Goal: Information Seeking & Learning: Learn about a topic

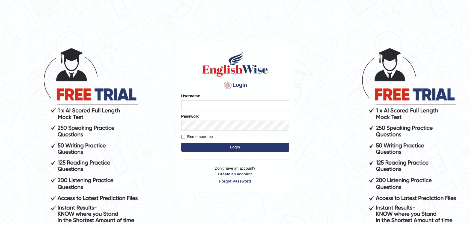
type input "Fatimah"
click at [223, 148] on button "Login" at bounding box center [235, 147] width 108 height 9
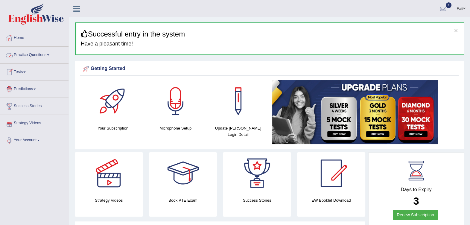
click at [24, 54] on link "Practice Questions" at bounding box center [34, 54] width 68 height 15
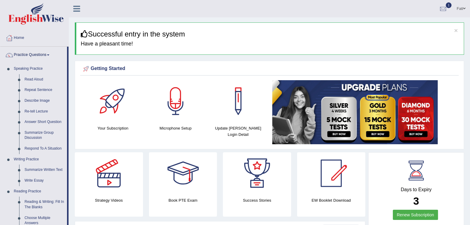
click at [40, 132] on link "Summarize Group Discussion" at bounding box center [44, 135] width 45 height 16
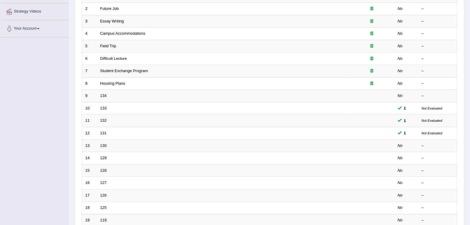
scroll to position [112, 0]
click at [94, 139] on td "13" at bounding box center [89, 145] width 15 height 13
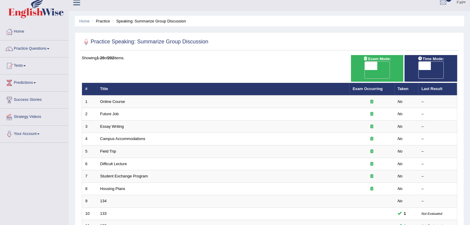
scroll to position [0, 0]
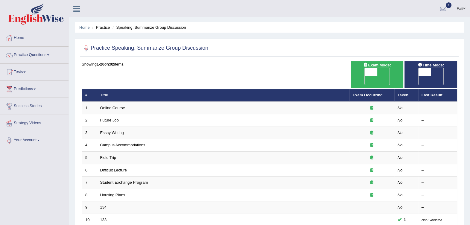
click at [418, 76] on span "OFF" at bounding box center [412, 80] width 13 height 8
checkbox input "true"
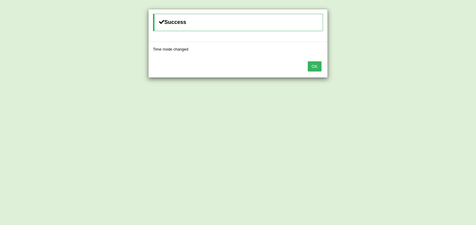
click at [318, 63] on button "OK" at bounding box center [315, 66] width 14 height 10
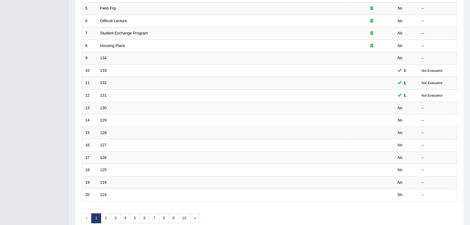
scroll to position [149, 0]
click at [101, 93] on link "131" at bounding box center [103, 95] width 7 height 4
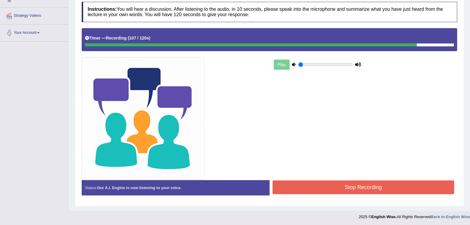
scroll to position [108, 0]
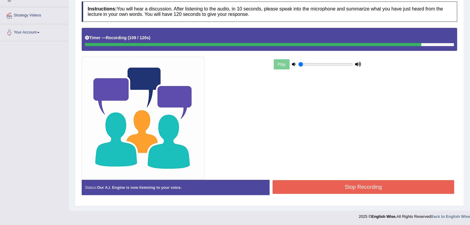
click at [344, 191] on button "Stop Recording" at bounding box center [364, 187] width 182 height 14
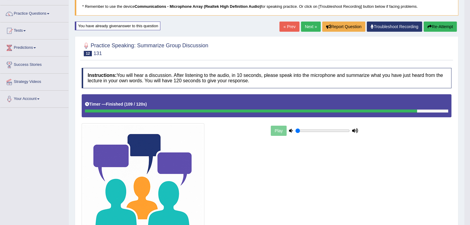
scroll to position [26, 0]
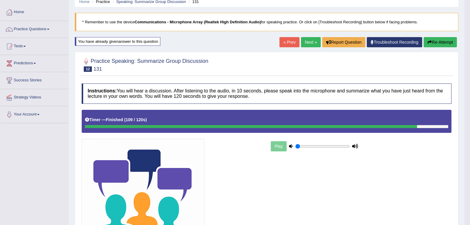
click at [443, 40] on button "Re-Attempt" at bounding box center [440, 42] width 33 height 10
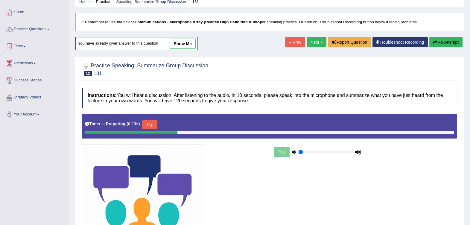
scroll to position [26, 0]
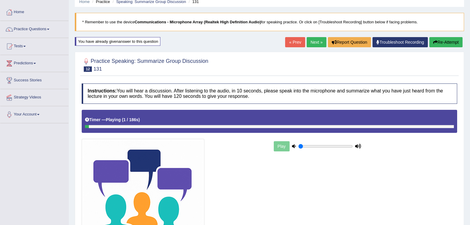
click at [449, 126] on div at bounding box center [269, 126] width 369 height 3
click at [316, 40] on link "Next »" at bounding box center [317, 42] width 20 height 10
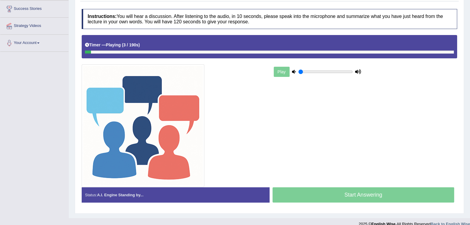
scroll to position [105, 0]
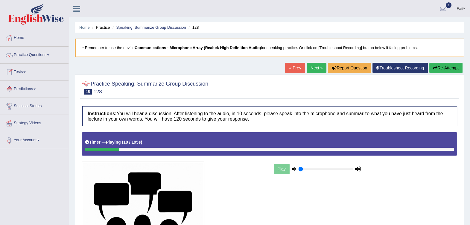
click at [87, 146] on div "Timer — Playing ( 18 / 195s ) Skip" at bounding box center [269, 142] width 369 height 10
click at [85, 148] on div at bounding box center [102, 149] width 35 height 3
click at [457, 72] on button "Re-Attempt" at bounding box center [445, 68] width 33 height 10
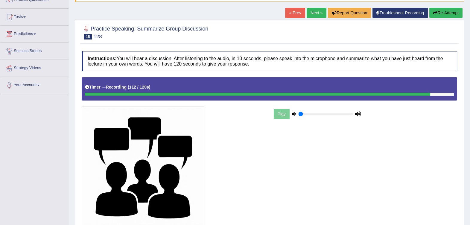
scroll to position [105, 0]
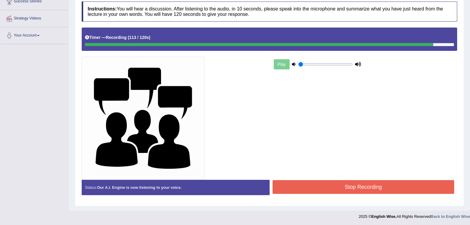
click at [394, 191] on button "Stop Recording" at bounding box center [364, 187] width 182 height 14
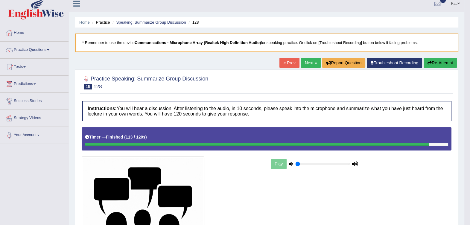
scroll to position [0, 0]
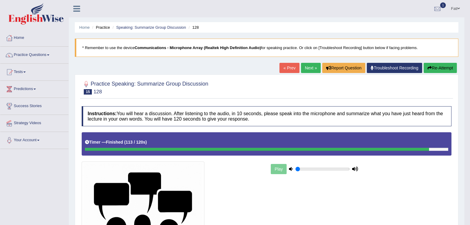
drag, startPoint x: 311, startPoint y: 62, endPoint x: 305, endPoint y: 65, distance: 6.3
click at [305, 66] on link "Next »" at bounding box center [311, 68] width 20 height 10
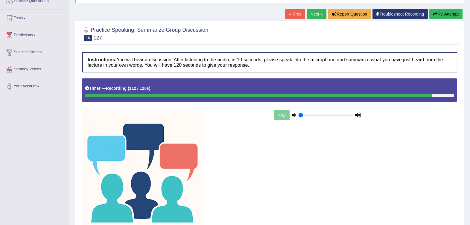
scroll to position [105, 0]
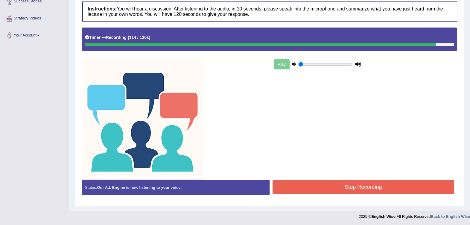
click at [375, 186] on button "Stop Recording" at bounding box center [364, 187] width 182 height 14
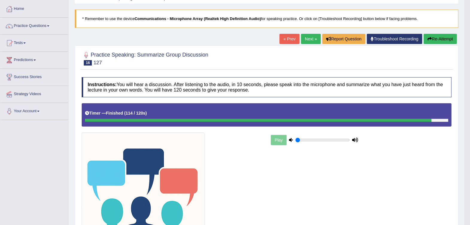
scroll to position [0, 0]
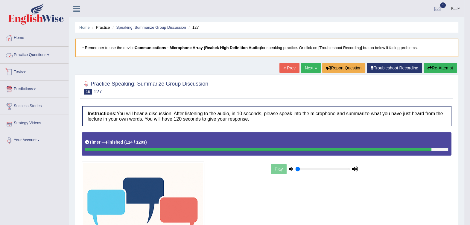
click at [23, 59] on link "Practice Questions" at bounding box center [34, 54] width 68 height 15
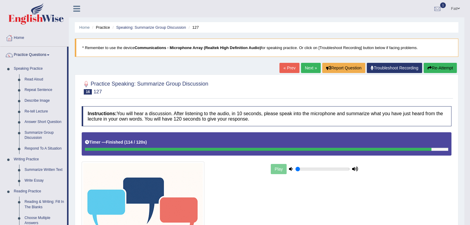
click at [43, 147] on link "Respond To A Situation" at bounding box center [44, 148] width 45 height 11
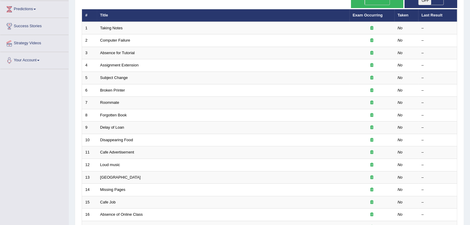
scroll to position [37, 0]
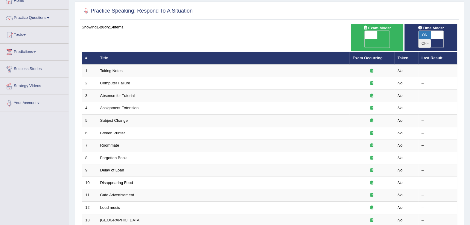
click at [119, 81] on link "Computer Failure" at bounding box center [115, 83] width 30 height 4
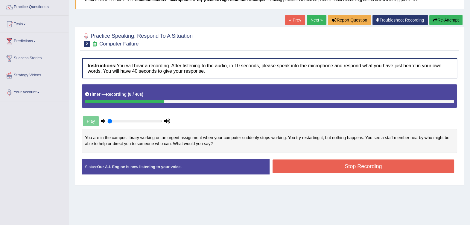
scroll to position [37, 0]
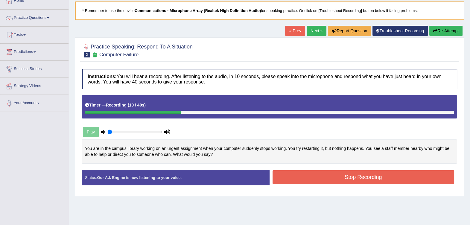
click at [446, 28] on button "Re-Attempt" at bounding box center [445, 31] width 33 height 10
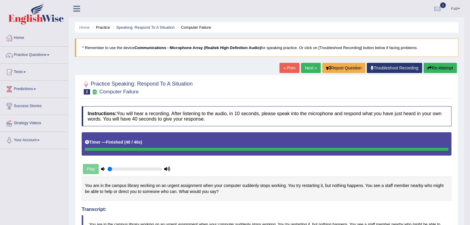
click at [439, 70] on button "Re-Attempt" at bounding box center [440, 68] width 33 height 10
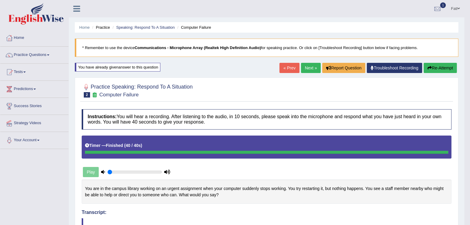
click at [310, 65] on link "Next »" at bounding box center [311, 68] width 20 height 10
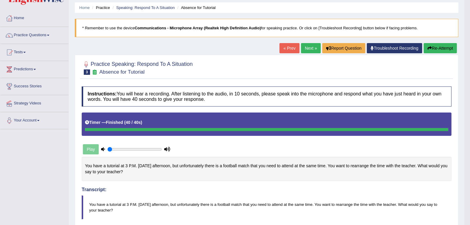
scroll to position [6, 0]
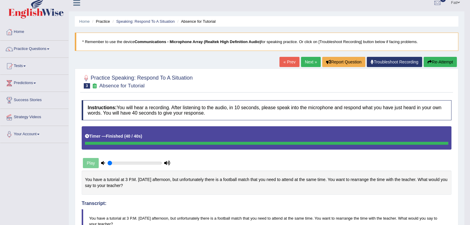
click at [311, 63] on link "Next »" at bounding box center [311, 62] width 20 height 10
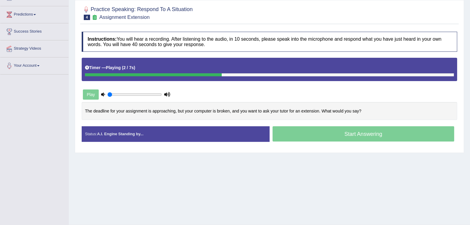
scroll to position [74, 0]
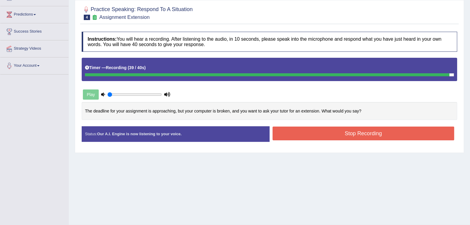
click at [360, 133] on button "Stop Recording" at bounding box center [364, 134] width 182 height 14
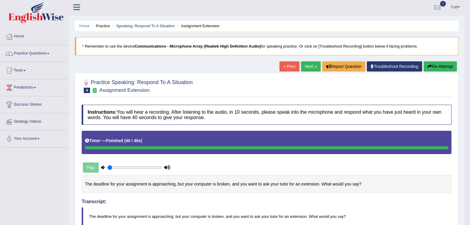
scroll to position [0, 0]
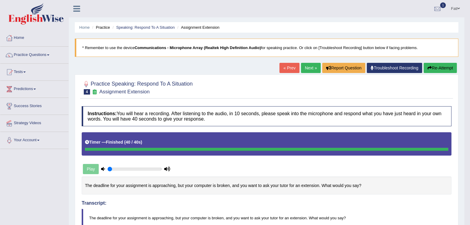
click at [441, 69] on button "Re-Attempt" at bounding box center [440, 68] width 33 height 10
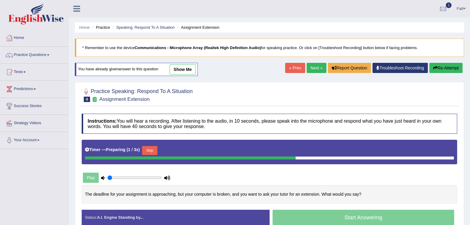
scroll to position [37, 0]
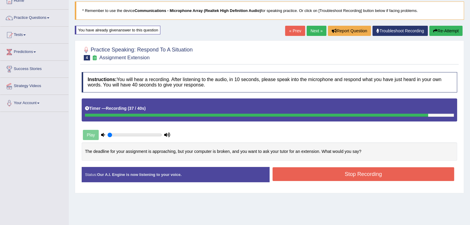
click at [355, 172] on button "Stop Recording" at bounding box center [364, 174] width 182 height 14
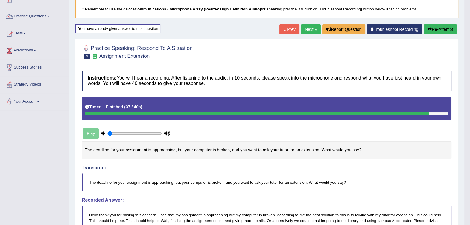
scroll to position [0, 0]
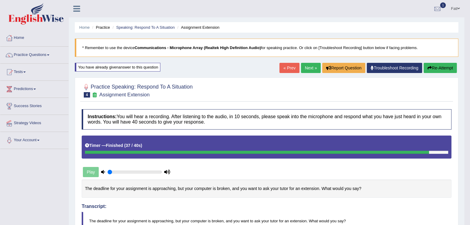
click at [440, 64] on button "Re-Attempt" at bounding box center [440, 68] width 33 height 10
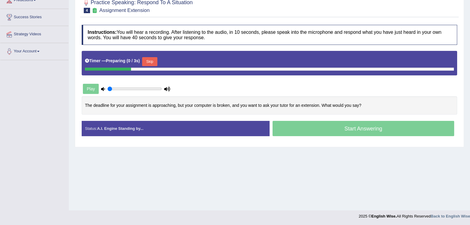
scroll to position [89, 0]
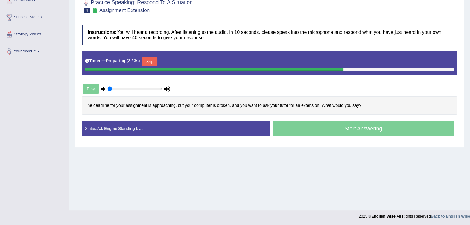
click at [149, 60] on button "Skip" at bounding box center [149, 61] width 15 height 9
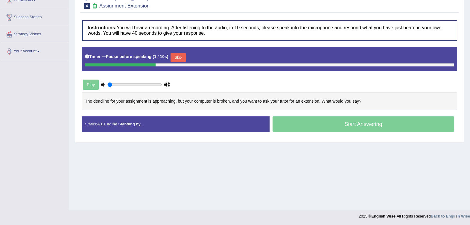
click at [173, 54] on button "Skip" at bounding box center [178, 57] width 15 height 9
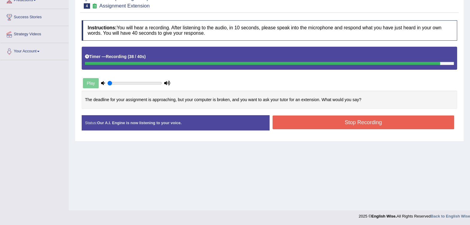
click at [411, 126] on button "Stop Recording" at bounding box center [364, 122] width 182 height 14
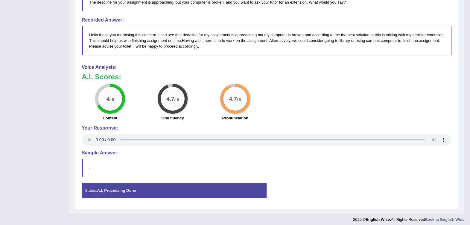
scroll to position [222, 0]
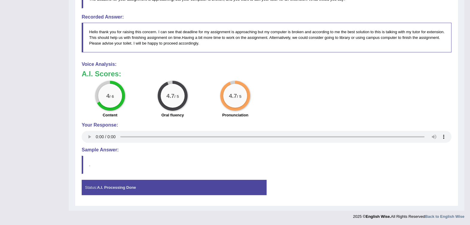
click at [103, 189] on div "Status: A.I. Processing Done" at bounding box center [174, 187] width 185 height 15
click at [105, 187] on strong "A.I. Processing Done" at bounding box center [116, 187] width 39 height 4
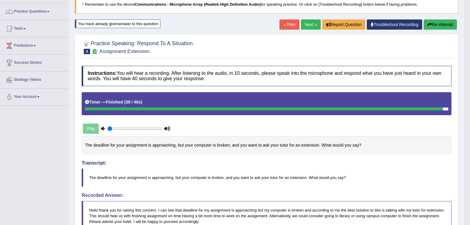
scroll to position [35, 0]
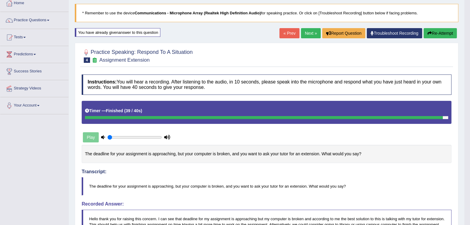
click at [310, 33] on link "Next »" at bounding box center [311, 33] width 20 height 10
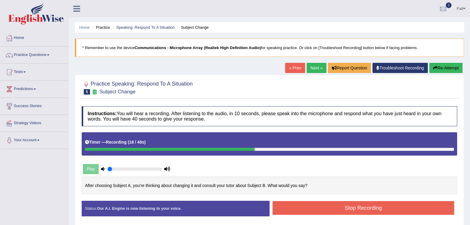
click at [439, 67] on button "Re-Attempt" at bounding box center [445, 68] width 33 height 10
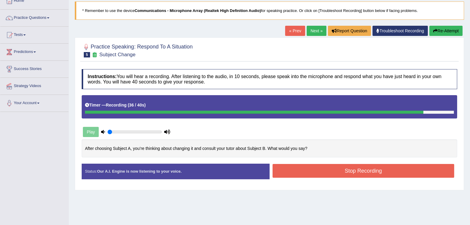
click at [370, 167] on button "Stop Recording" at bounding box center [364, 171] width 182 height 14
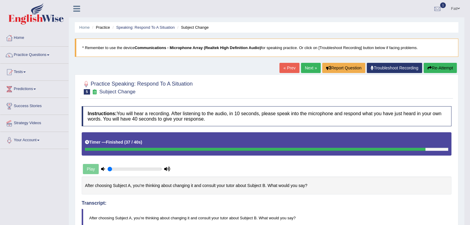
click at [440, 67] on button "Re-Attempt" at bounding box center [440, 68] width 33 height 10
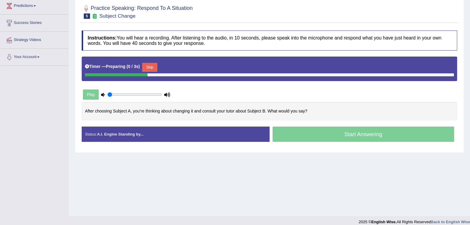
scroll to position [89, 0]
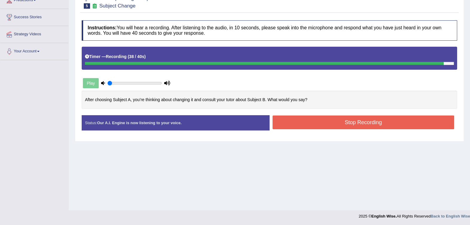
click at [298, 120] on button "Stop Recording" at bounding box center [364, 122] width 182 height 14
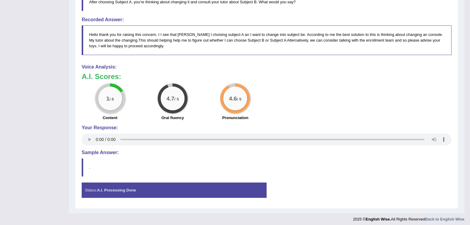
scroll to position [222, 0]
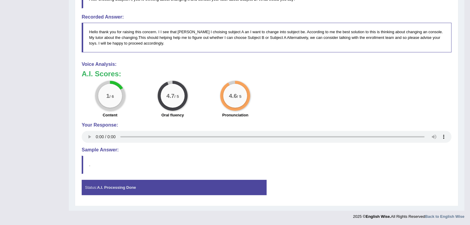
click at [133, 189] on div "Status: A.I. Processing Done" at bounding box center [174, 187] width 185 height 15
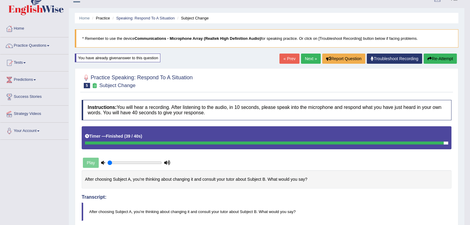
scroll to position [0, 0]
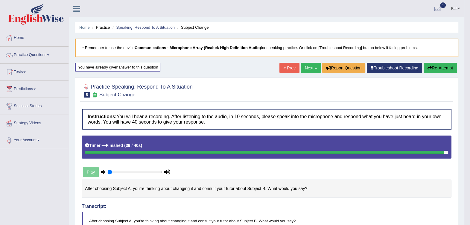
click at [110, 66] on div "You have already given answer to this question" at bounding box center [118, 67] width 86 height 9
click at [435, 66] on button "Re-Attempt" at bounding box center [440, 68] width 33 height 10
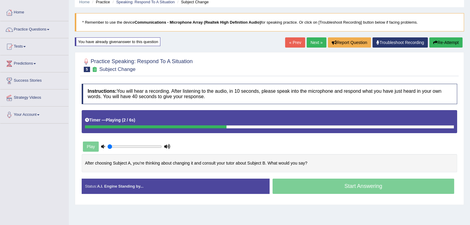
scroll to position [37, 0]
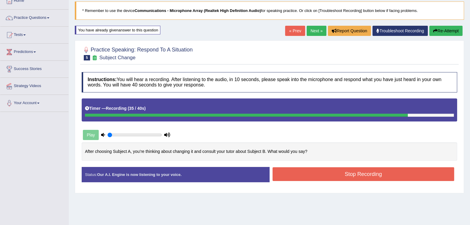
click at [363, 175] on button "Stop Recording" at bounding box center [364, 174] width 182 height 14
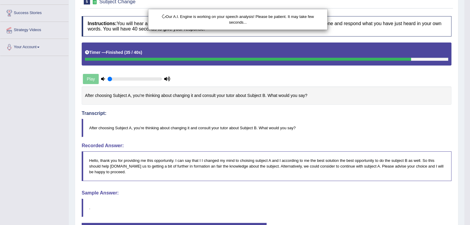
scroll to position [136, 0]
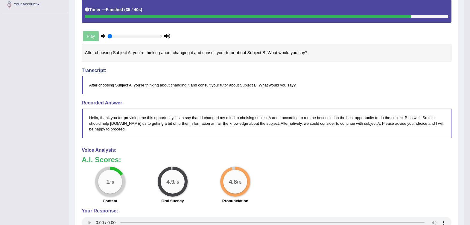
click at [110, 175] on div "1 / 6" at bounding box center [110, 182] width 24 height 24
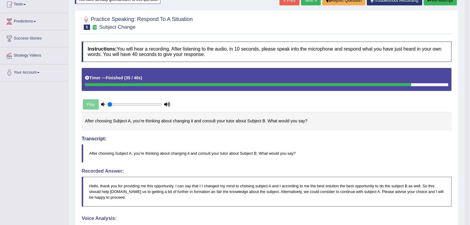
scroll to position [0, 0]
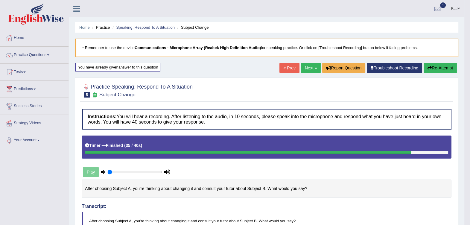
click at [452, 67] on button "Re-Attempt" at bounding box center [440, 68] width 33 height 10
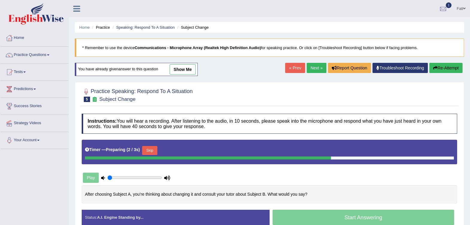
click at [184, 68] on link "show me" at bounding box center [183, 69] width 26 height 10
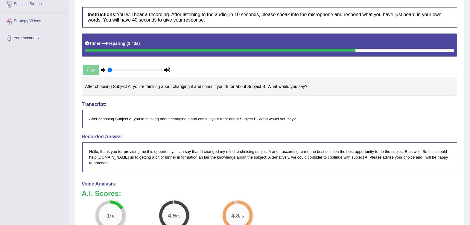
scroll to position [112, 0]
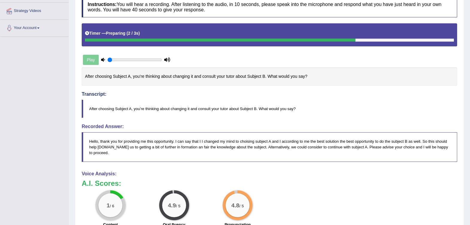
click at [95, 58] on div "Play" at bounding box center [127, 59] width 90 height 15
click at [115, 59] on input "range" at bounding box center [134, 59] width 54 height 5
click at [125, 58] on input "range" at bounding box center [134, 59] width 54 height 5
type input "0.45"
click at [131, 58] on input "range" at bounding box center [134, 59] width 54 height 5
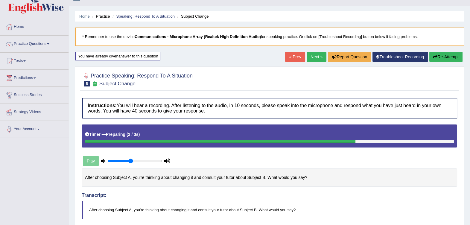
scroll to position [0, 0]
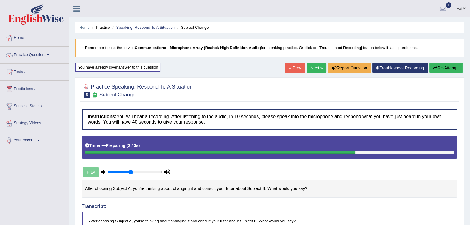
click at [451, 70] on button "Re-Attempt" at bounding box center [445, 68] width 33 height 10
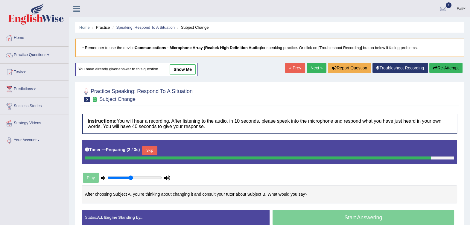
click at [153, 150] on button "Skip" at bounding box center [149, 150] width 15 height 9
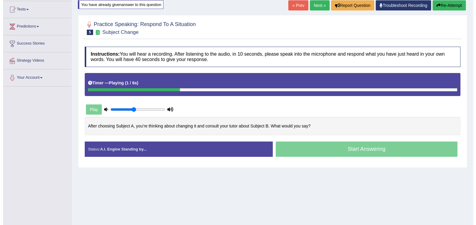
scroll to position [74, 0]
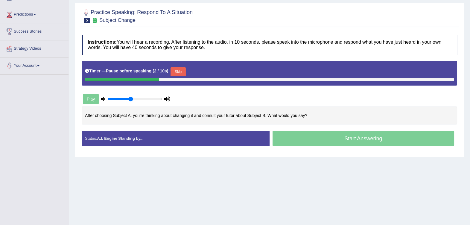
click at [176, 73] on button "Skip" at bounding box center [178, 71] width 15 height 9
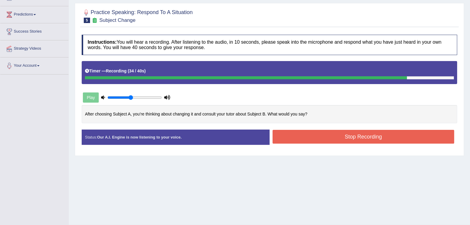
click at [324, 136] on button "Stop Recording" at bounding box center [364, 137] width 182 height 14
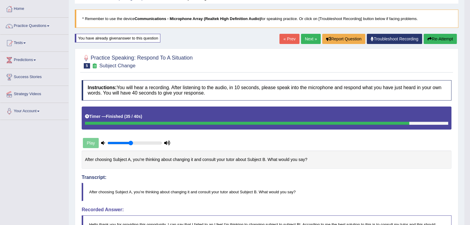
scroll to position [0, 0]
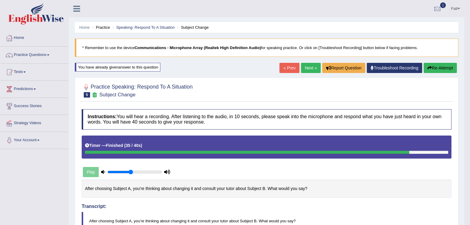
click at [440, 68] on button "Re-Attempt" at bounding box center [440, 68] width 33 height 10
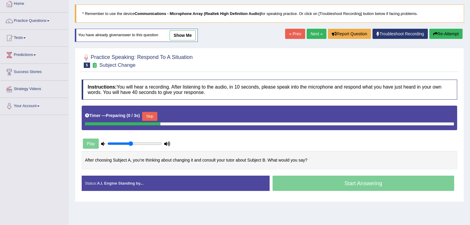
scroll to position [74, 0]
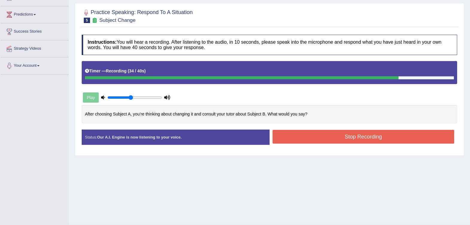
click at [341, 141] on button "Stop Recording" at bounding box center [364, 137] width 182 height 14
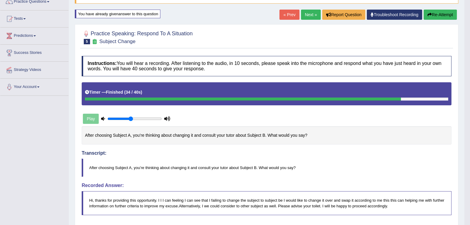
scroll to position [29, 0]
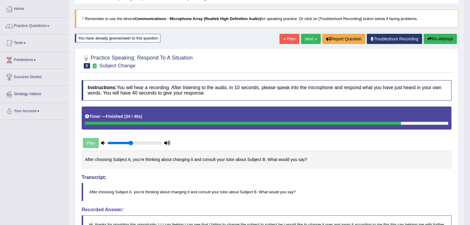
click at [447, 39] on button "Re-Attempt" at bounding box center [440, 39] width 33 height 10
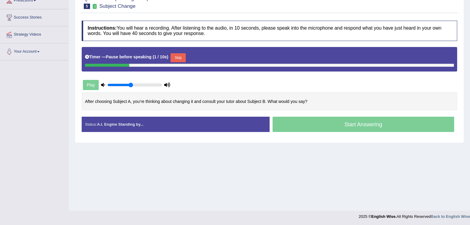
scroll to position [89, 0]
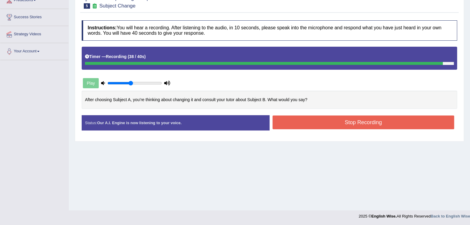
click at [351, 121] on button "Stop Recording" at bounding box center [364, 122] width 182 height 14
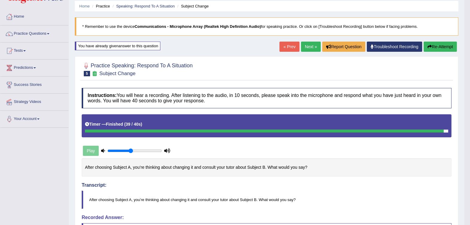
scroll to position [14, 0]
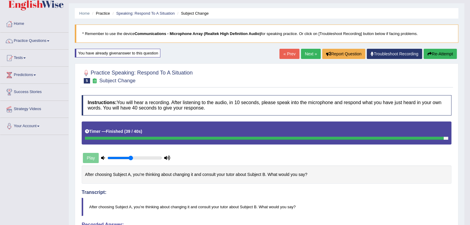
drag, startPoint x: 315, startPoint y: 178, endPoint x: 93, endPoint y: 169, distance: 222.4
click at [95, 171] on div "After choosing Subject A, you’re thinking about changing it and consult your tu…" at bounding box center [267, 174] width 370 height 18
drag, startPoint x: 82, startPoint y: 171, endPoint x: 160, endPoint y: 190, distance: 80.7
click at [136, 179] on div "After choosing Subject A, you’re thinking about changing it and consult your tu…" at bounding box center [267, 174] width 370 height 18
drag, startPoint x: 88, startPoint y: 204, endPoint x: 293, endPoint y: 204, distance: 204.9
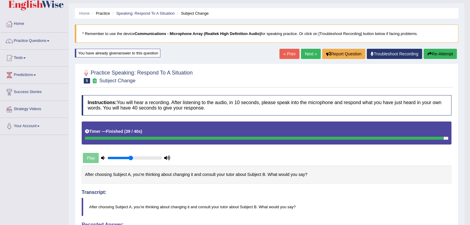
click at [292, 204] on blockquote "After choosing Subject A, you’re thinking about changing it and consult your tu…" at bounding box center [267, 207] width 370 height 18
click at [308, 55] on link "Next »" at bounding box center [311, 54] width 20 height 10
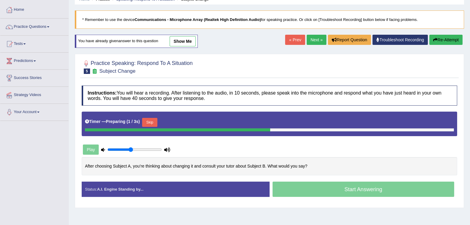
scroll to position [74, 0]
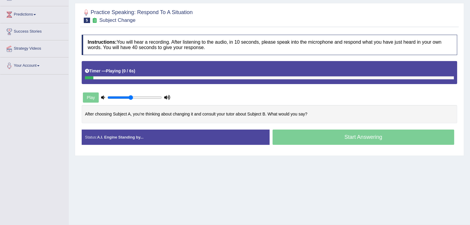
click at [148, 77] on div at bounding box center [269, 77] width 369 height 3
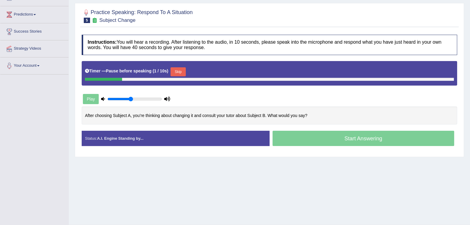
click at [171, 69] on button "Skip" at bounding box center [178, 71] width 15 height 9
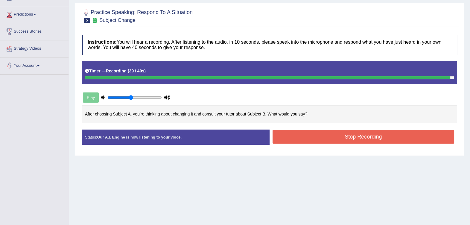
click at [372, 133] on button "Stop Recording" at bounding box center [364, 137] width 182 height 14
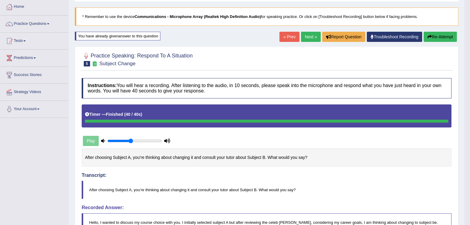
scroll to position [0, 0]
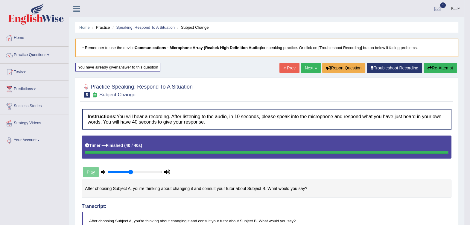
click at [441, 66] on button "Re-Attempt" at bounding box center [440, 68] width 33 height 10
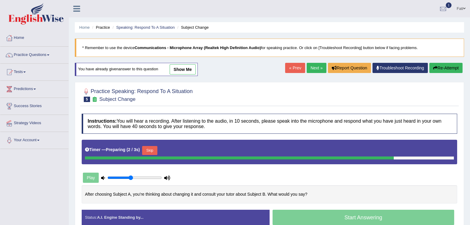
scroll to position [37, 0]
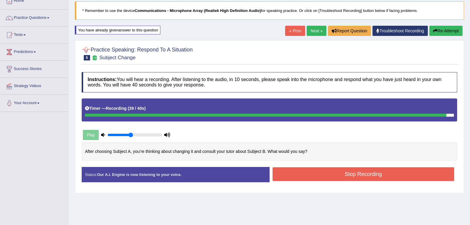
click at [352, 173] on button "Stop Recording" at bounding box center [364, 174] width 182 height 14
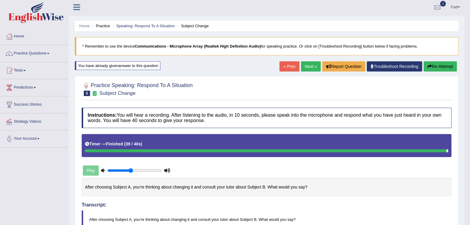
scroll to position [0, 0]
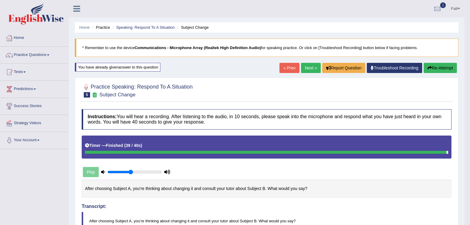
click at [311, 66] on link "Next »" at bounding box center [311, 68] width 20 height 10
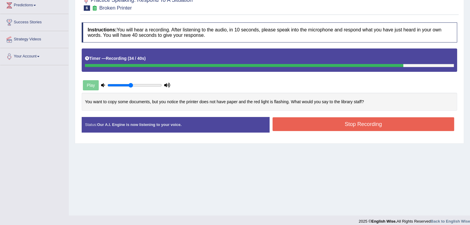
scroll to position [89, 0]
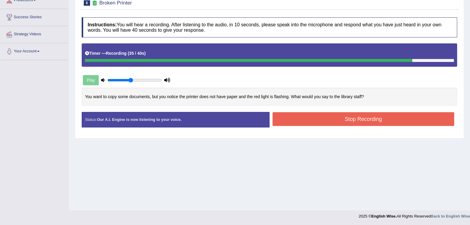
click at [351, 120] on button "Stop Recording" at bounding box center [364, 119] width 182 height 14
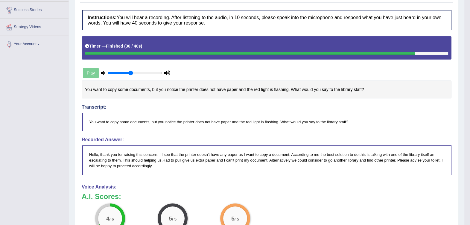
scroll to position [51, 0]
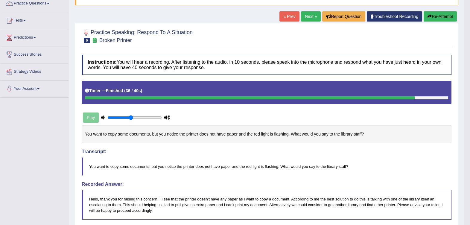
click at [304, 16] on link "Next »" at bounding box center [311, 16] width 20 height 10
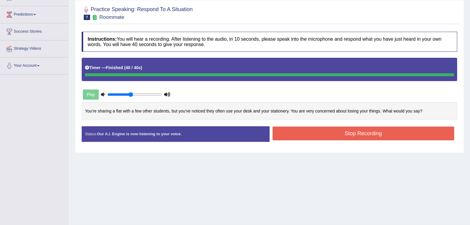
click at [350, 135] on button "Stop Recording" at bounding box center [364, 134] width 182 height 14
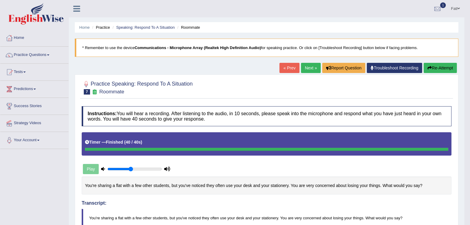
click at [439, 70] on button "Re-Attempt" at bounding box center [440, 68] width 33 height 10
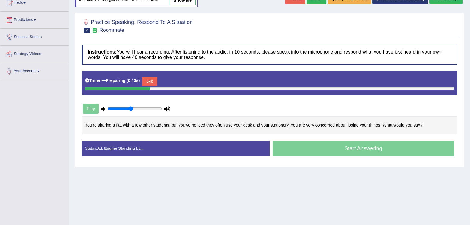
scroll to position [74, 0]
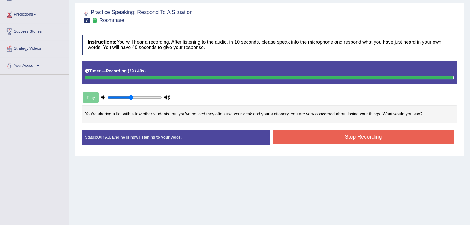
click at [401, 133] on button "Stop Recording" at bounding box center [364, 137] width 182 height 14
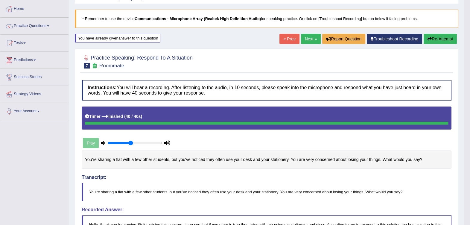
scroll to position [0, 0]
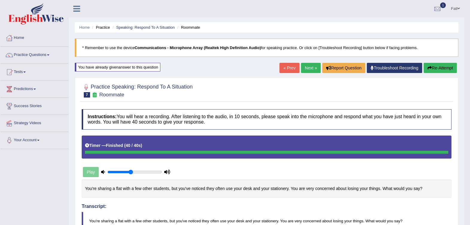
click at [445, 69] on button "Re-Attempt" at bounding box center [440, 68] width 33 height 10
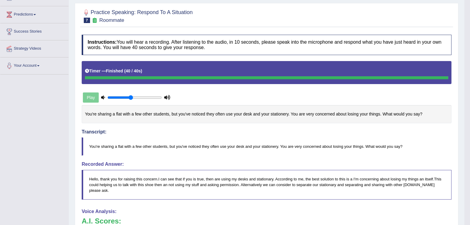
scroll to position [37, 0]
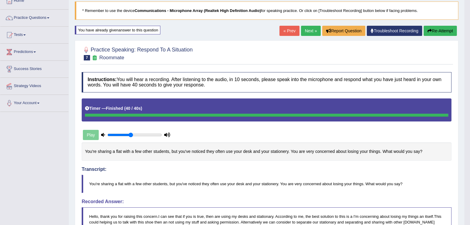
click at [433, 28] on button "Re-Attempt" at bounding box center [440, 31] width 33 height 10
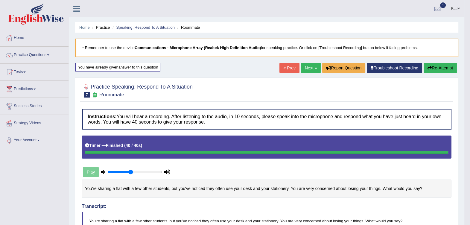
click at [305, 67] on link "Next »" at bounding box center [311, 68] width 20 height 10
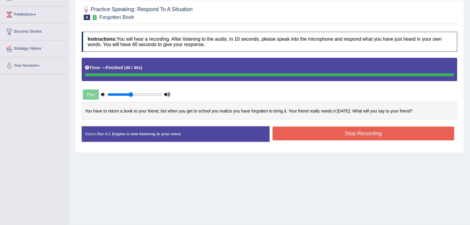
click at [323, 133] on button "Stop Recording" at bounding box center [364, 134] width 182 height 14
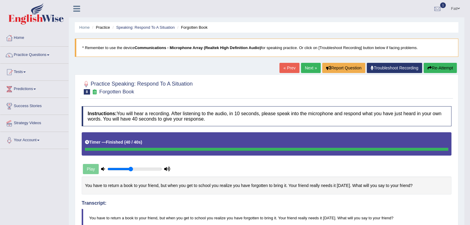
click at [437, 65] on button "Re-Attempt" at bounding box center [440, 68] width 33 height 10
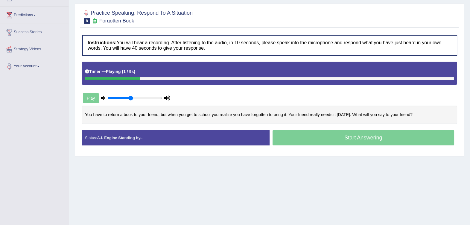
scroll to position [74, 0]
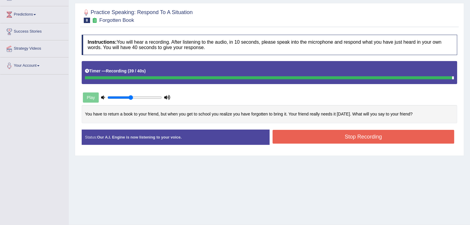
click at [355, 133] on button "Stop Recording" at bounding box center [364, 137] width 182 height 14
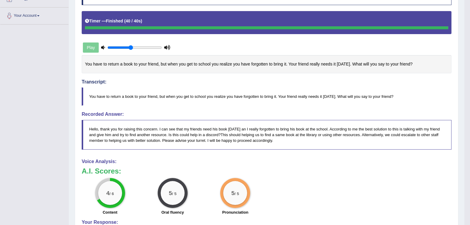
scroll to position [37, 0]
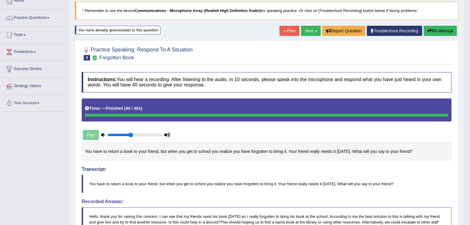
click at [307, 35] on link "Next »" at bounding box center [311, 31] width 20 height 10
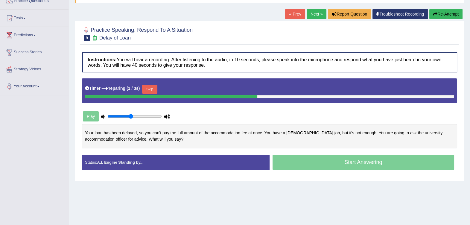
scroll to position [74, 0]
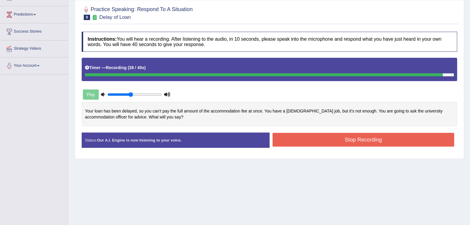
click at [359, 138] on button "Stop Recording" at bounding box center [364, 140] width 182 height 14
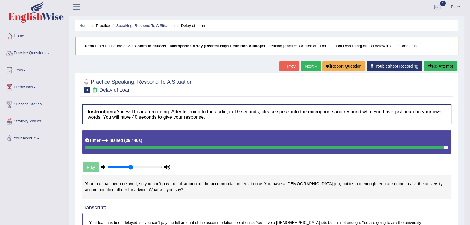
scroll to position [0, 0]
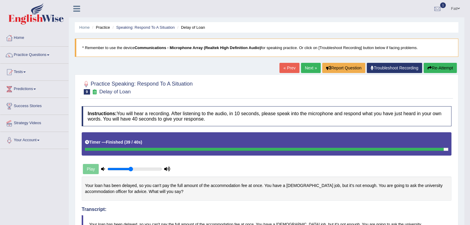
click at [305, 67] on link "Next »" at bounding box center [311, 68] width 20 height 10
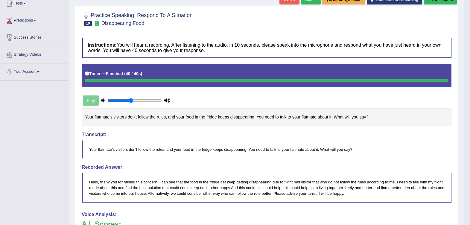
scroll to position [51, 0]
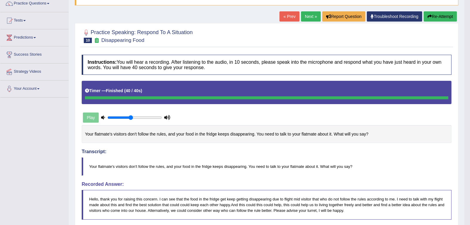
click at [305, 14] on link "Next »" at bounding box center [311, 16] width 20 height 10
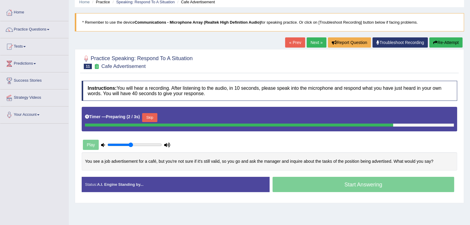
scroll to position [37, 0]
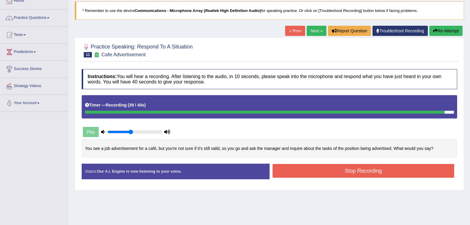
click at [374, 169] on button "Stop Recording" at bounding box center [364, 171] width 182 height 14
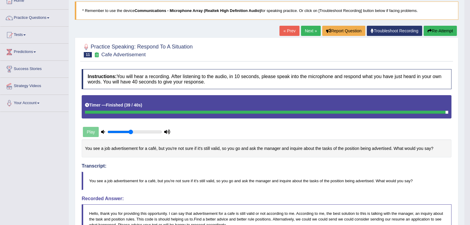
scroll to position [0, 0]
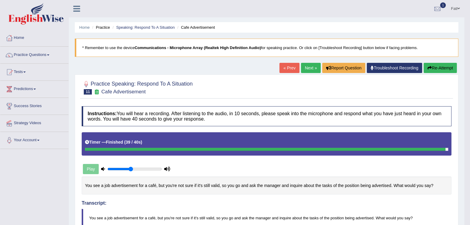
click at [293, 66] on link "« Prev" at bounding box center [289, 68] width 20 height 10
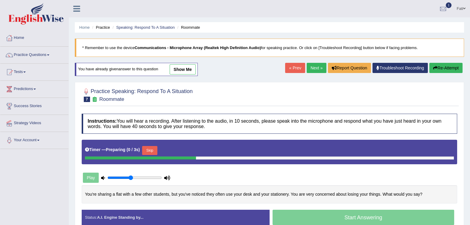
click at [291, 66] on link "« Prev" at bounding box center [295, 68] width 20 height 10
drag, startPoint x: 0, startPoint y: 0, endPoint x: 291, endPoint y: 66, distance: 298.4
click at [291, 66] on link "« Prev" at bounding box center [295, 68] width 20 height 10
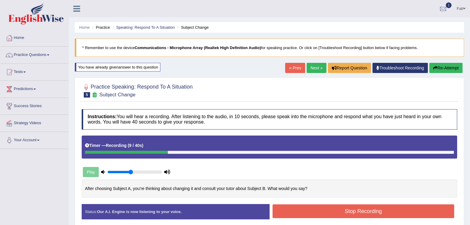
click at [145, 27] on link "Speaking: Respond To A Situation" at bounding box center [145, 27] width 59 height 4
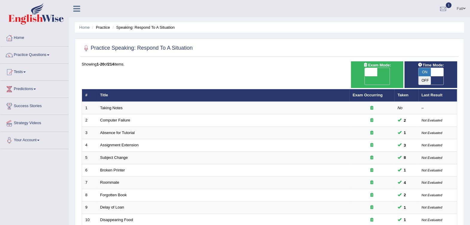
click at [116, 155] on link "Subject Change" at bounding box center [114, 157] width 28 height 4
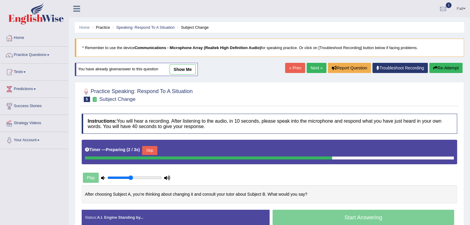
click at [130, 26] on link "Speaking: Respond To A Situation" at bounding box center [145, 27] width 59 height 4
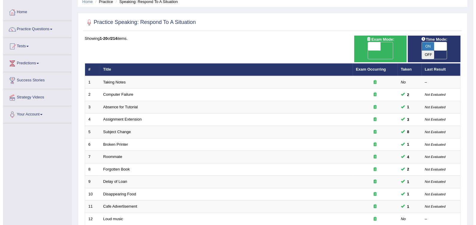
scroll to position [37, 0]
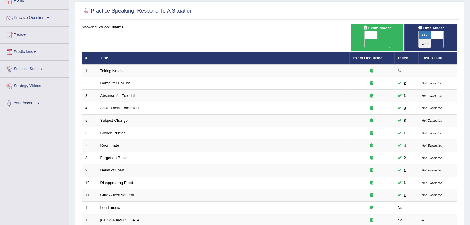
click at [365, 39] on span "OFF" at bounding box center [358, 43] width 13 height 8
checkbox input "true"
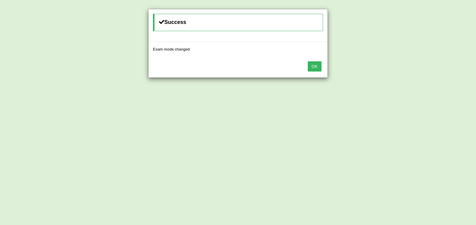
click at [313, 66] on button "OK" at bounding box center [315, 66] width 14 height 10
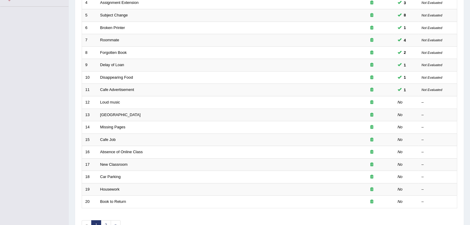
scroll to position [149, 0]
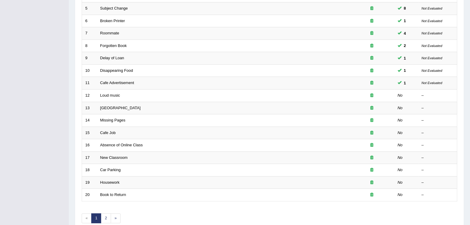
click at [105, 93] on link "Loud music" at bounding box center [110, 95] width 20 height 4
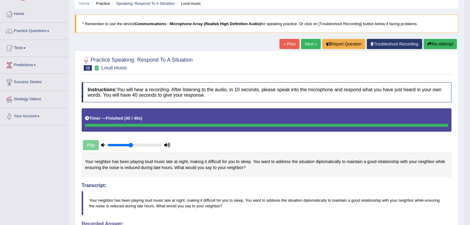
scroll to position [14, 0]
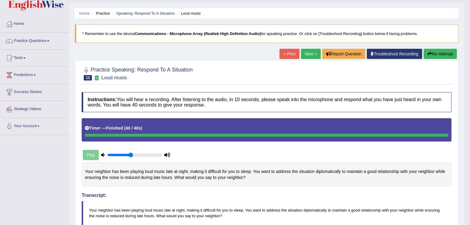
click at [304, 56] on link "Next »" at bounding box center [311, 54] width 20 height 10
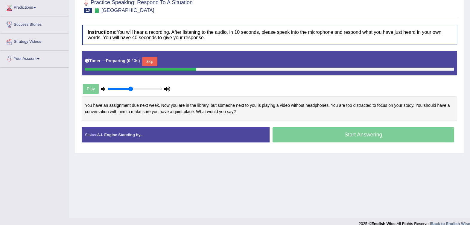
scroll to position [89, 0]
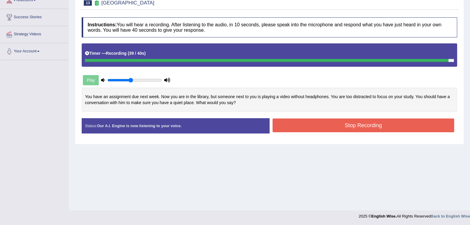
click at [357, 124] on button "Stop Recording" at bounding box center [364, 125] width 182 height 14
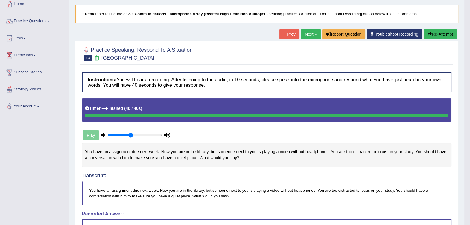
scroll to position [33, 0]
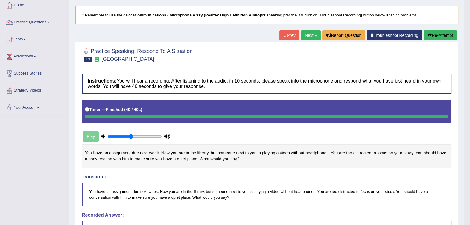
click at [442, 39] on button "Re-Attempt" at bounding box center [440, 35] width 33 height 10
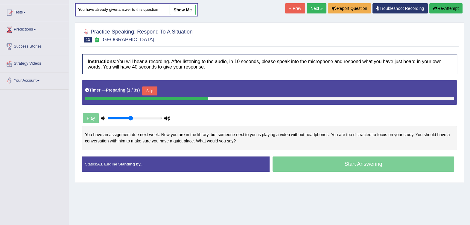
scroll to position [89, 0]
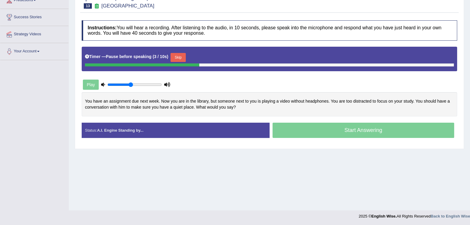
click at [176, 55] on button "Skip" at bounding box center [178, 57] width 15 height 9
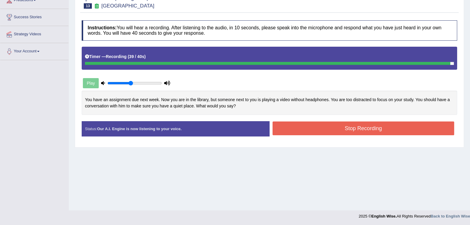
drag, startPoint x: 364, startPoint y: 131, endPoint x: 359, endPoint y: 135, distance: 6.5
click at [363, 131] on button "Stop Recording" at bounding box center [364, 128] width 182 height 14
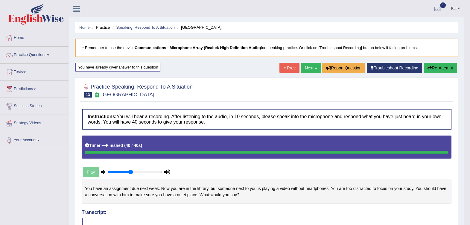
scroll to position [0, 0]
click at [440, 66] on button "Re-Attempt" at bounding box center [440, 68] width 33 height 10
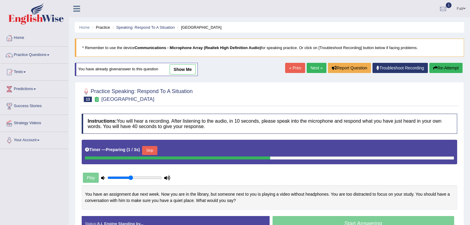
click at [148, 149] on button "Skip" at bounding box center [149, 150] width 15 height 9
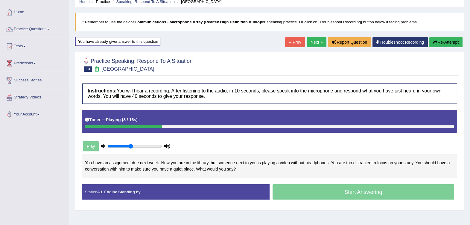
scroll to position [37, 0]
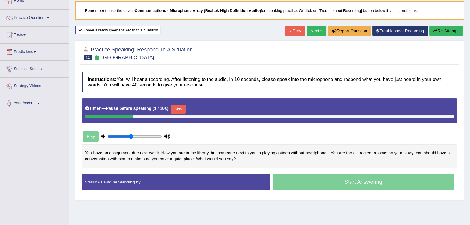
click at [177, 107] on button "Skip" at bounding box center [178, 109] width 15 height 9
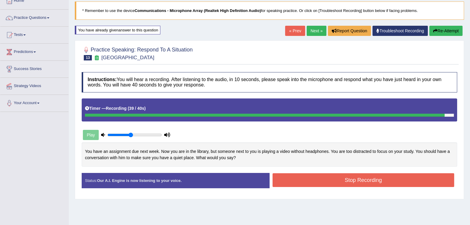
click at [347, 179] on button "Stop Recording" at bounding box center [364, 180] width 182 height 14
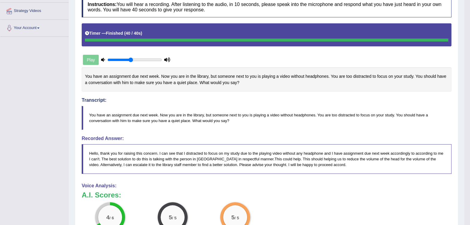
scroll to position [0, 0]
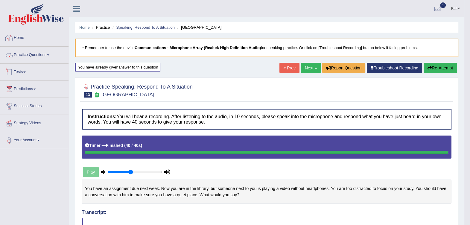
click at [24, 57] on link "Practice Questions" at bounding box center [34, 54] width 68 height 15
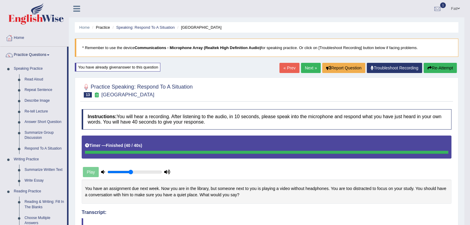
click at [39, 108] on link "Re-tell Lecture" at bounding box center [44, 111] width 45 height 11
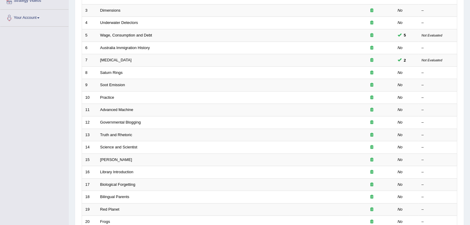
scroll to position [149, 0]
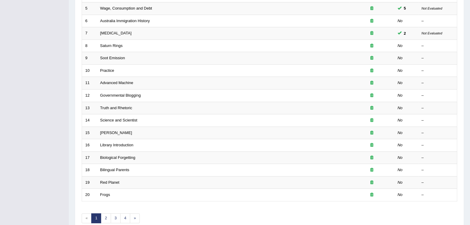
click at [109, 93] on link "Governmental Blogging" at bounding box center [120, 95] width 41 height 4
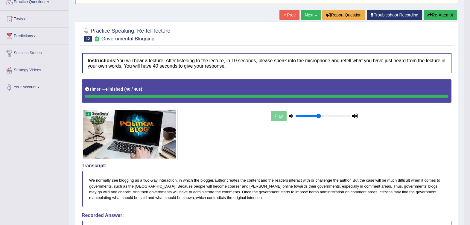
scroll to position [37, 0]
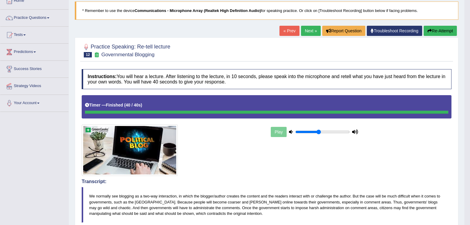
click at [436, 33] on button "Re-Attempt" at bounding box center [440, 31] width 33 height 10
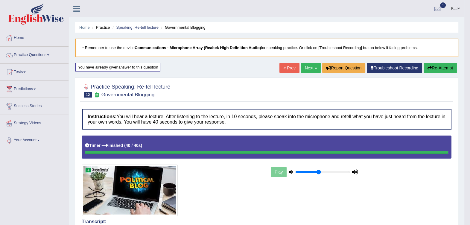
click at [444, 65] on button "Re-Attempt" at bounding box center [440, 68] width 33 height 10
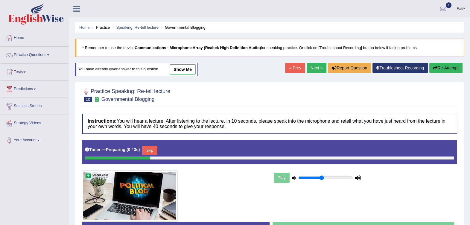
click at [151, 151] on button "Skip" at bounding box center [149, 150] width 15 height 9
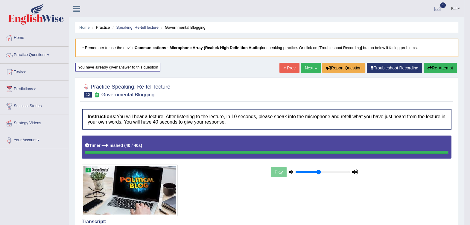
click at [436, 69] on button "Re-Attempt" at bounding box center [440, 68] width 33 height 10
click at [304, 67] on link "Next »" at bounding box center [311, 68] width 20 height 10
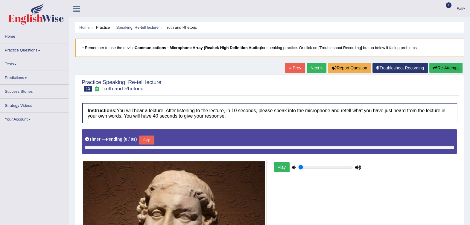
type input "0.45"
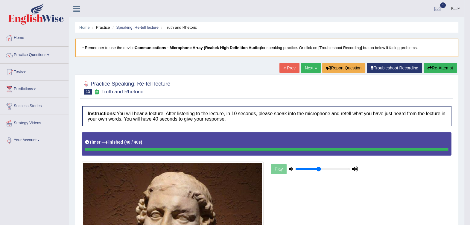
click at [308, 65] on link "Next »" at bounding box center [311, 68] width 20 height 10
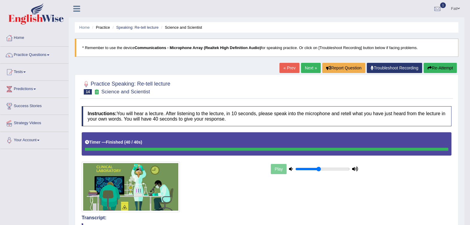
click at [307, 68] on link "Next »" at bounding box center [311, 68] width 20 height 10
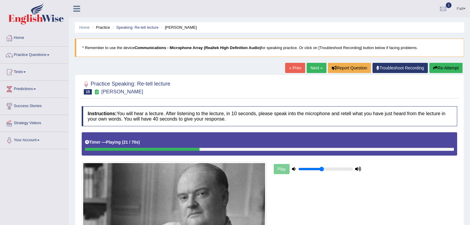
click at [293, 70] on link "« Prev" at bounding box center [295, 68] width 20 height 10
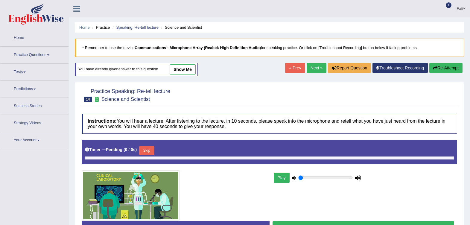
type input "0.45"
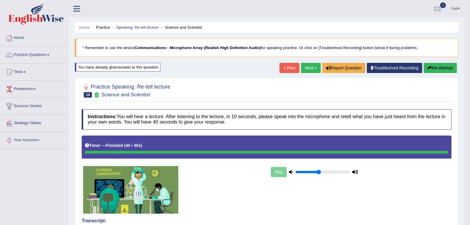
click at [440, 66] on button "Re-Attempt" at bounding box center [440, 68] width 33 height 10
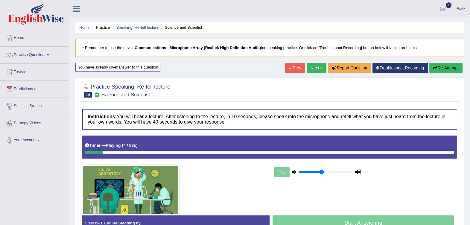
click at [315, 152] on div at bounding box center [269, 152] width 369 height 3
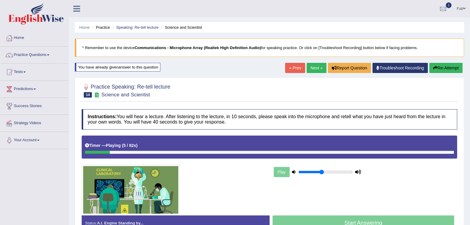
click at [315, 152] on div at bounding box center [269, 152] width 369 height 3
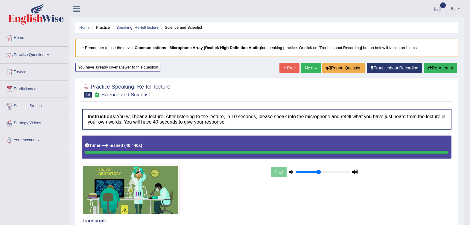
click at [308, 69] on link "Next »" at bounding box center [311, 68] width 20 height 10
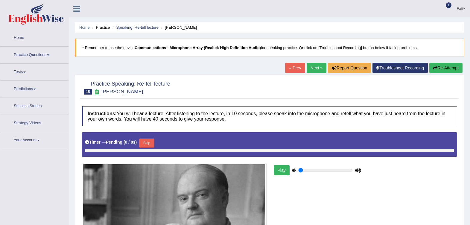
type input "0.45"
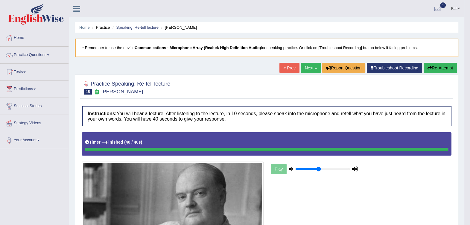
click at [441, 66] on button "Re-Attempt" at bounding box center [440, 68] width 33 height 10
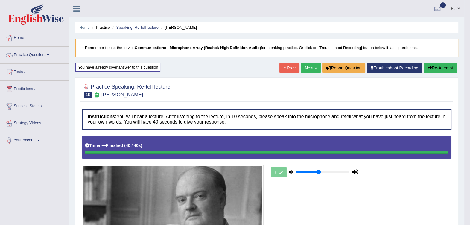
click at [436, 71] on button "Re-Attempt" at bounding box center [440, 68] width 33 height 10
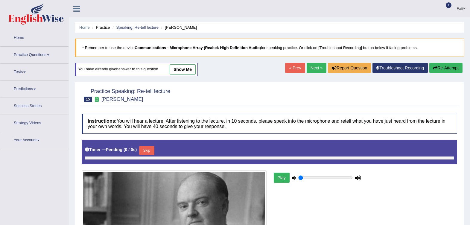
type input "0.45"
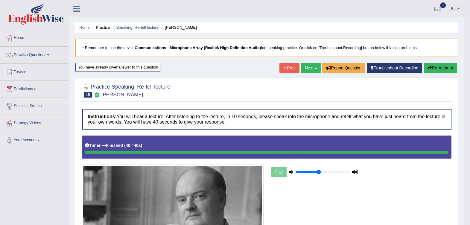
click at [431, 64] on button "Re-Attempt" at bounding box center [440, 68] width 33 height 10
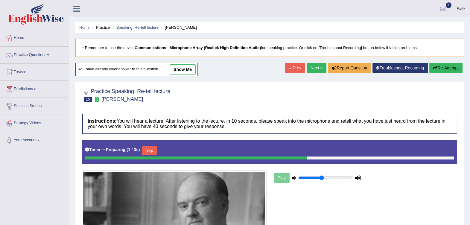
click at [153, 147] on button "Skip" at bounding box center [149, 150] width 15 height 9
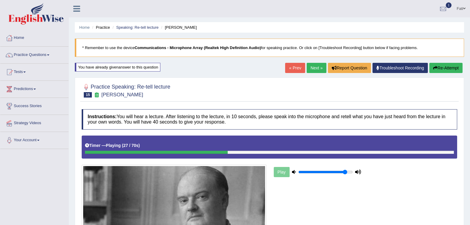
click at [345, 173] on input "range" at bounding box center [325, 172] width 54 height 5
click at [334, 171] on input "range" at bounding box center [325, 172] width 54 height 5
type input "0.5"
click at [324, 172] on input "range" at bounding box center [325, 172] width 54 height 5
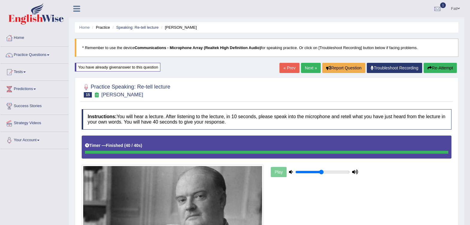
click at [308, 66] on link "Next »" at bounding box center [311, 68] width 20 height 10
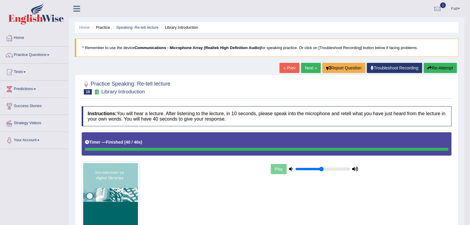
click at [440, 66] on button "Re-Attempt" at bounding box center [440, 68] width 33 height 10
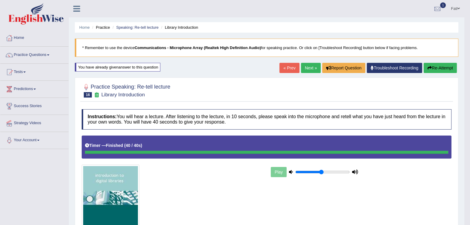
click at [307, 66] on link "Next »" at bounding box center [311, 68] width 20 height 10
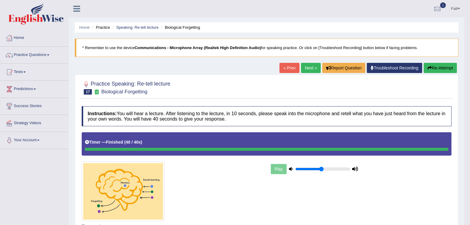
click at [442, 68] on button "Re-Attempt" at bounding box center [440, 68] width 33 height 10
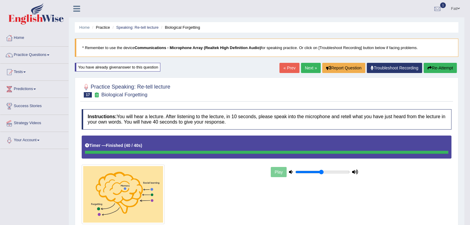
click at [310, 66] on link "Next »" at bounding box center [311, 68] width 20 height 10
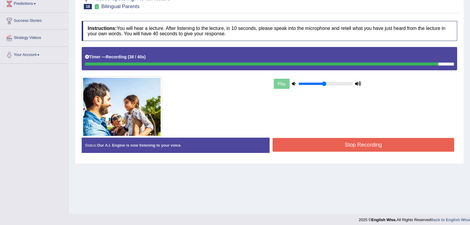
scroll to position [89, 0]
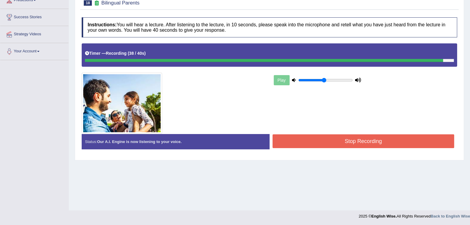
click at [331, 136] on button "Stop Recording" at bounding box center [364, 141] width 182 height 14
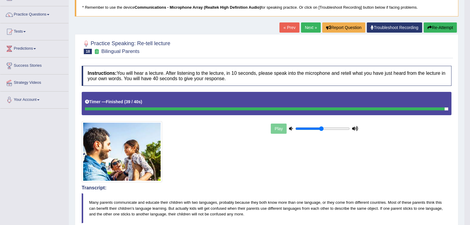
scroll to position [31, 0]
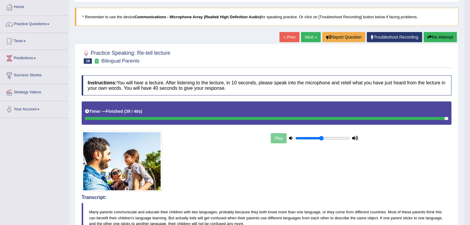
click at [312, 37] on link "Next »" at bounding box center [311, 37] width 20 height 10
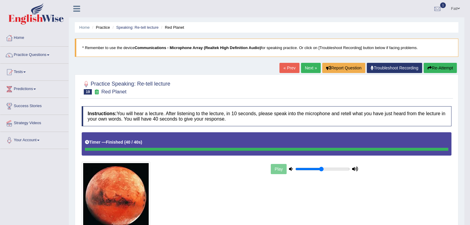
click at [446, 69] on button "Re-Attempt" at bounding box center [440, 68] width 33 height 10
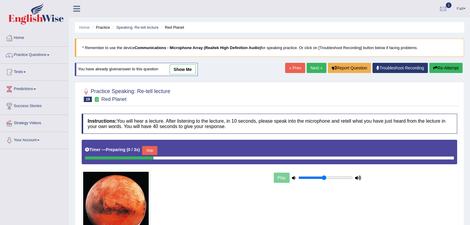
scroll to position [89, 0]
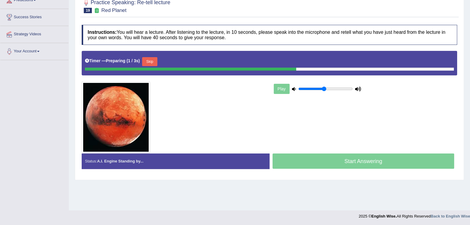
click at [149, 56] on div "Timer — Preparing ( 1 / 3s ) Skip" at bounding box center [269, 62] width 369 height 12
click at [148, 59] on button "Skip" at bounding box center [149, 61] width 15 height 9
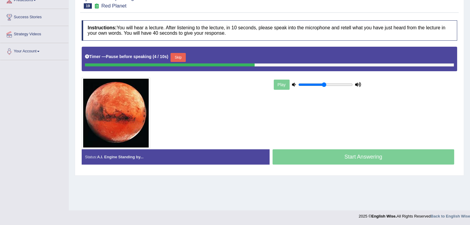
click at [173, 58] on button "Skip" at bounding box center [178, 57] width 15 height 9
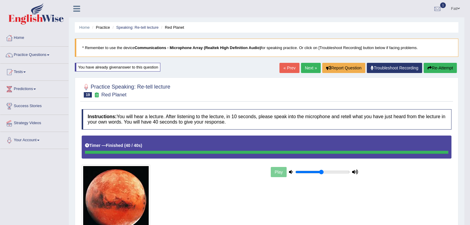
scroll to position [0, 0]
click at [437, 69] on button "Re-Attempt" at bounding box center [440, 68] width 33 height 10
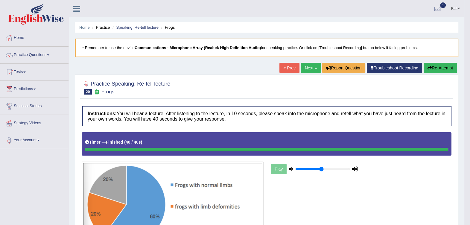
click at [305, 68] on link "Next »" at bounding box center [311, 68] width 20 height 10
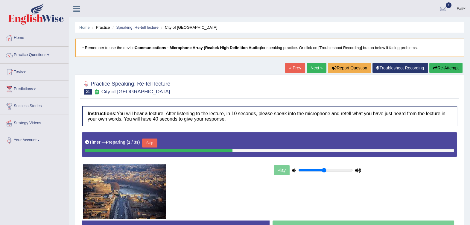
click at [298, 68] on link "« Prev" at bounding box center [295, 68] width 20 height 10
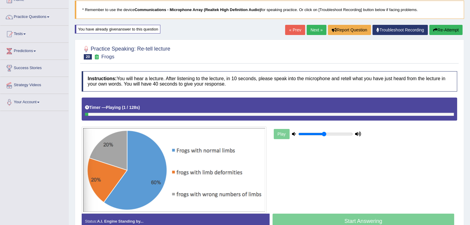
scroll to position [74, 0]
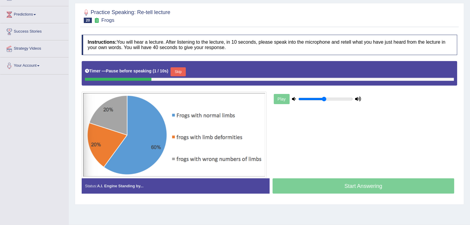
click at [177, 69] on button "Skip" at bounding box center [178, 71] width 15 height 9
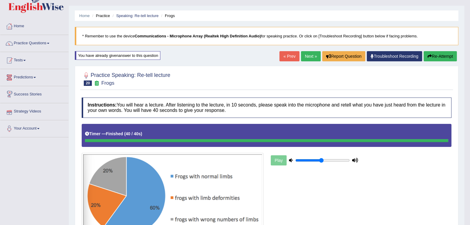
scroll to position [0, 0]
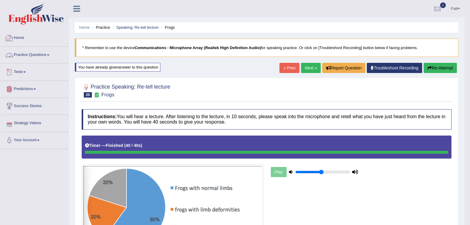
click at [33, 54] on link "Practice Questions" at bounding box center [34, 54] width 68 height 15
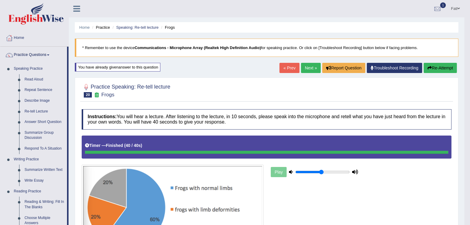
click at [36, 148] on link "Respond To A Situation" at bounding box center [44, 148] width 45 height 11
